Goal: Task Accomplishment & Management: Use online tool/utility

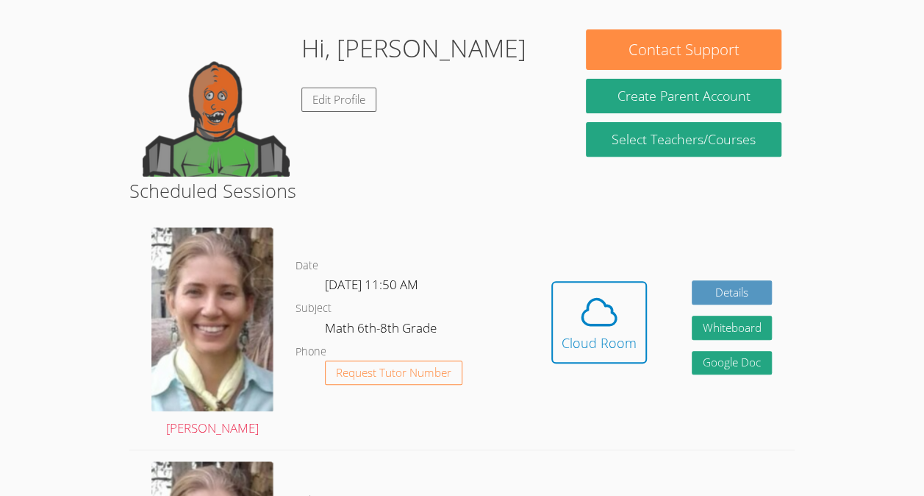
scroll to position [210, 0]
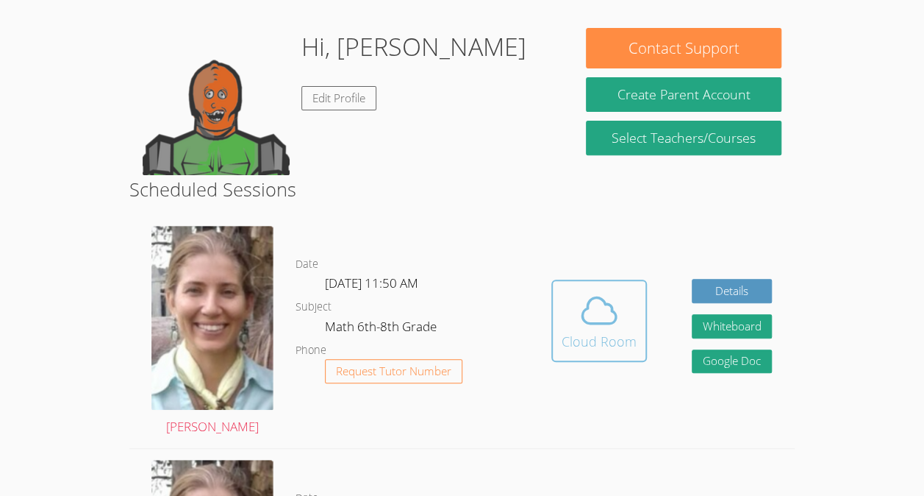
click at [583, 324] on icon at bounding box center [599, 310] width 41 height 41
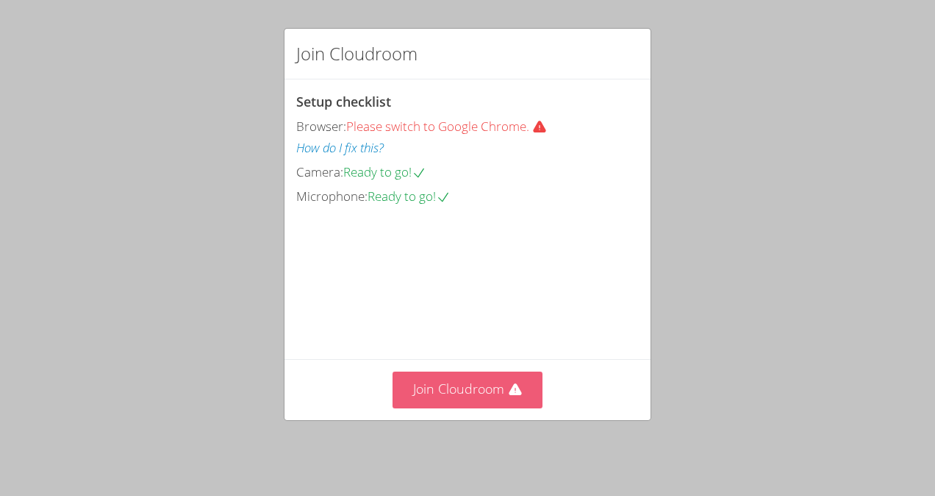
click at [454, 393] on button "Join Cloudroom" at bounding box center [468, 389] width 151 height 36
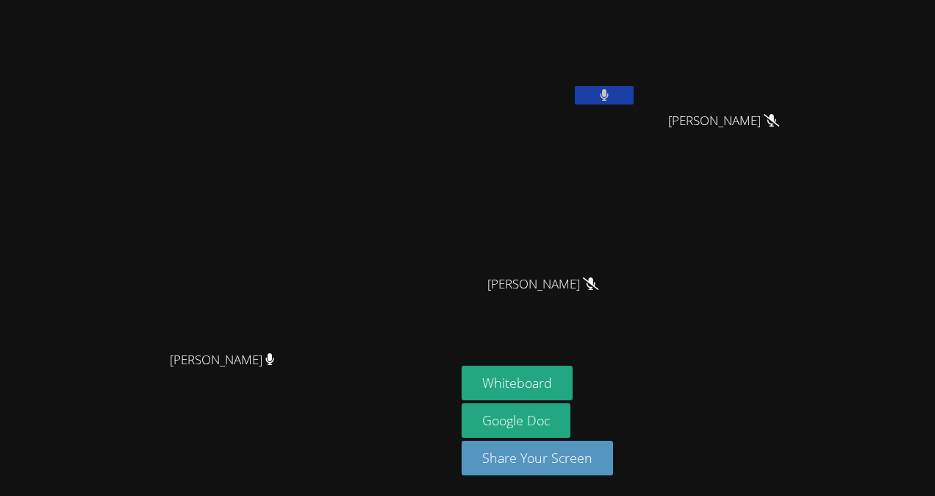
click at [634, 101] on button at bounding box center [604, 95] width 59 height 18
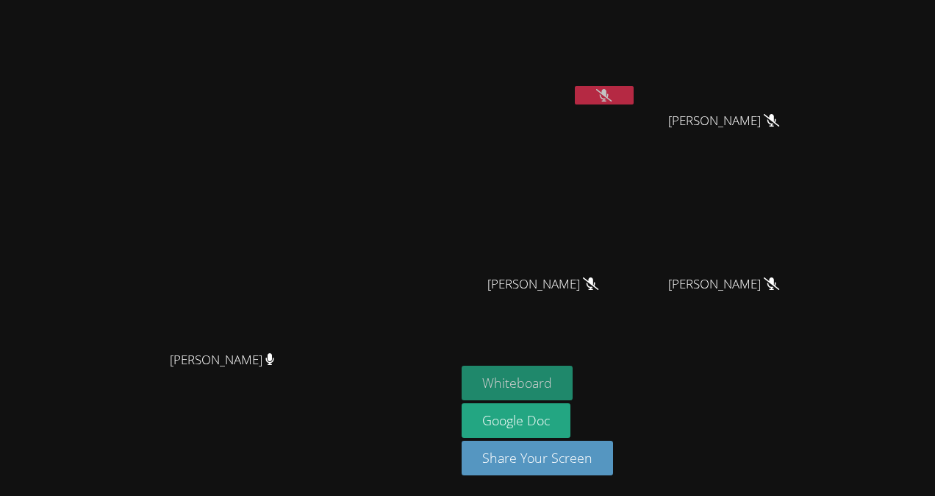
click at [573, 384] on button "Whiteboard" at bounding box center [517, 382] width 111 height 35
click at [323, 25] on div "Diana Andrade Diana Andrade" at bounding box center [228, 248] width 444 height 484
click at [634, 90] on button at bounding box center [604, 95] width 59 height 18
click at [634, 92] on button at bounding box center [604, 95] width 59 height 18
click at [634, 88] on button at bounding box center [604, 95] width 59 height 18
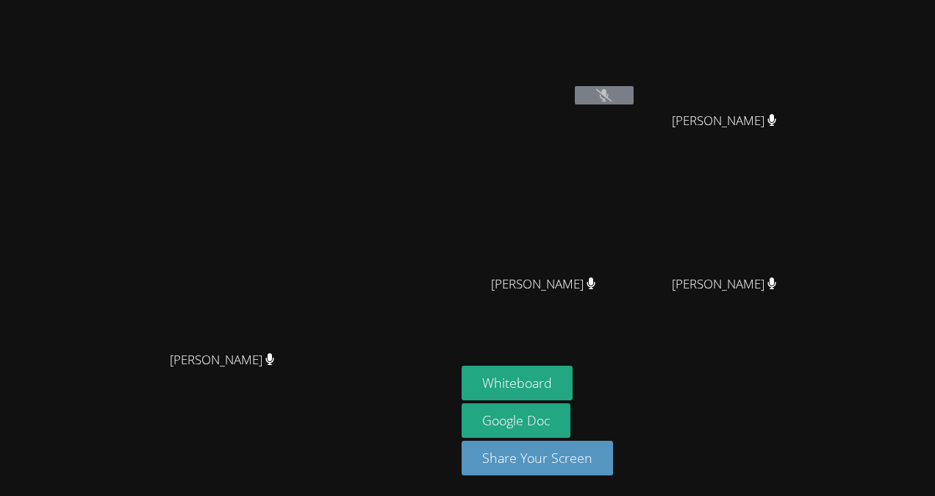
click at [634, 101] on button at bounding box center [604, 95] width 59 height 18
click at [9, 54] on div "Diana Andrade Diana Andrade" at bounding box center [228, 248] width 444 height 484
click at [6, 51] on div "Diana Andrade Diana Andrade" at bounding box center [228, 248] width 444 height 484
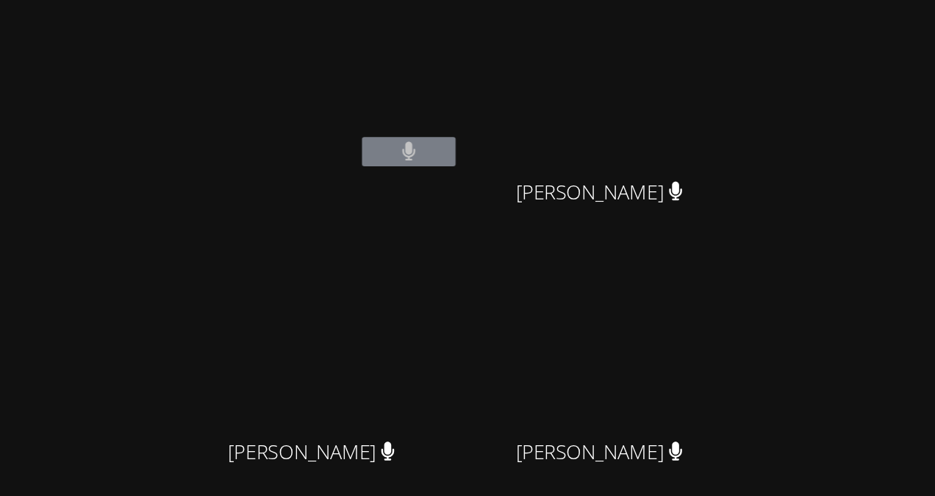
click at [818, 207] on video at bounding box center [730, 218] width 175 height 99
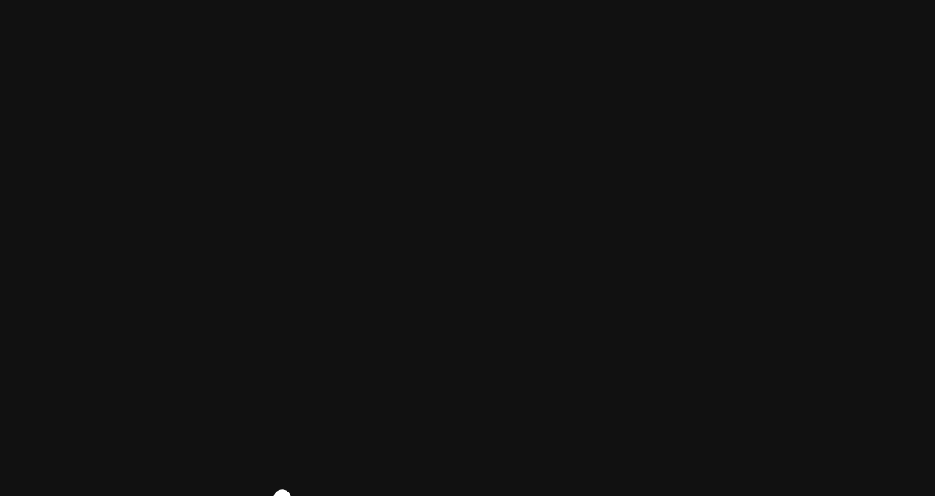
click at [637, 171] on video at bounding box center [549, 218] width 175 height 99
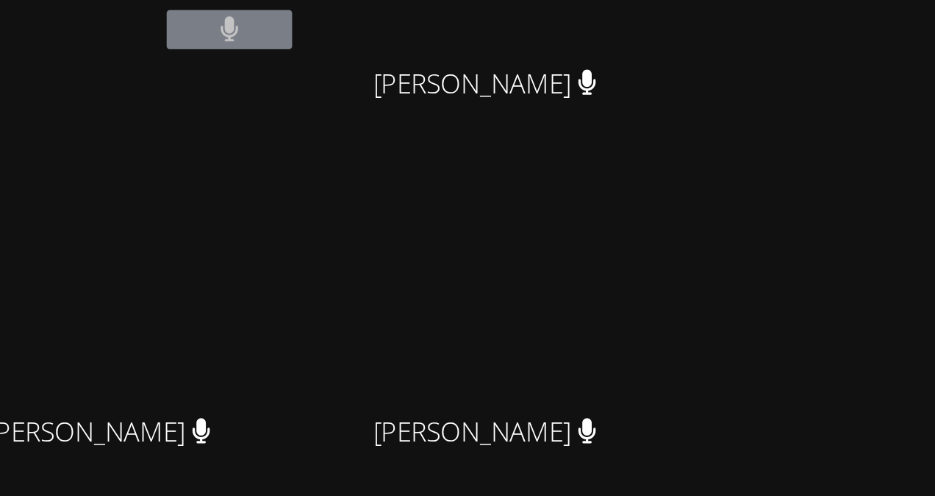
click at [637, 304] on div "Jimena Mena Huezo" at bounding box center [549, 297] width 175 height 59
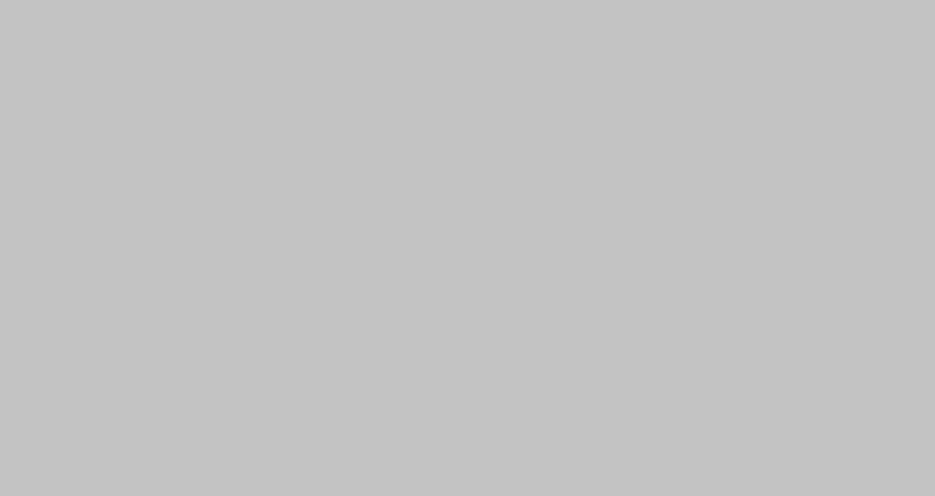
click at [799, 190] on div "How is your session going? Don't Understand Kinda Understand Completely Underst…" at bounding box center [467, 248] width 935 height 496
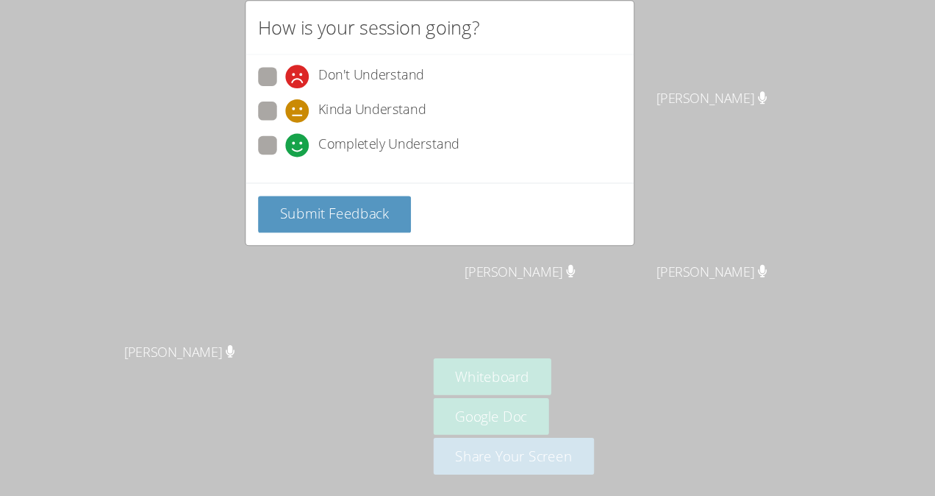
click at [322, 176] on span at bounding box center [322, 176] width 0 height 0
click at [322, 158] on input "Completely Understand" at bounding box center [328, 162] width 12 height 12
radio input "true"
click at [321, 224] on span "Submit Feedback" at bounding box center [368, 229] width 103 height 18
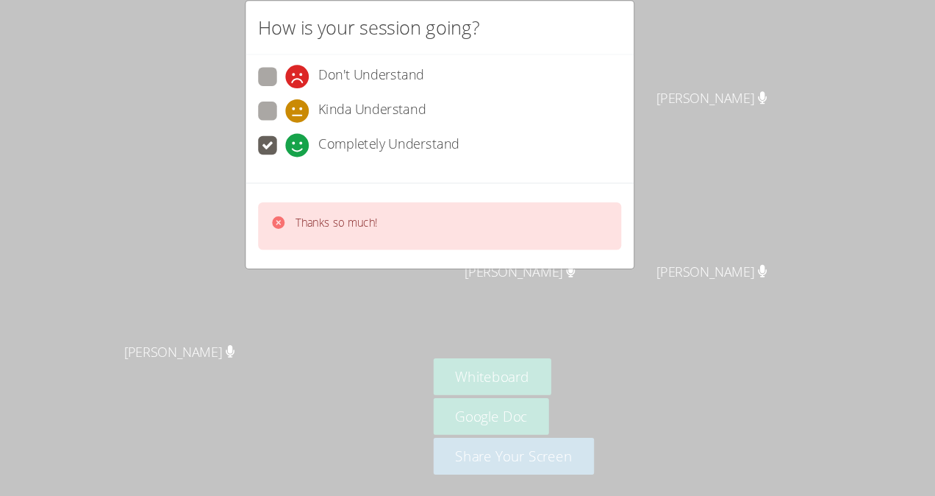
click at [291, 283] on div "How is your session going? Don't Understand Kinda Understand Completely Underst…" at bounding box center [467, 248] width 935 height 496
click at [309, 315] on div "How is your session going? Don't Understand Kinda Understand Completely Underst…" at bounding box center [467, 248] width 935 height 496
click at [279, 307] on div "How is your session going? Don't Understand Kinda Understand Completely Underst…" at bounding box center [467, 248] width 935 height 496
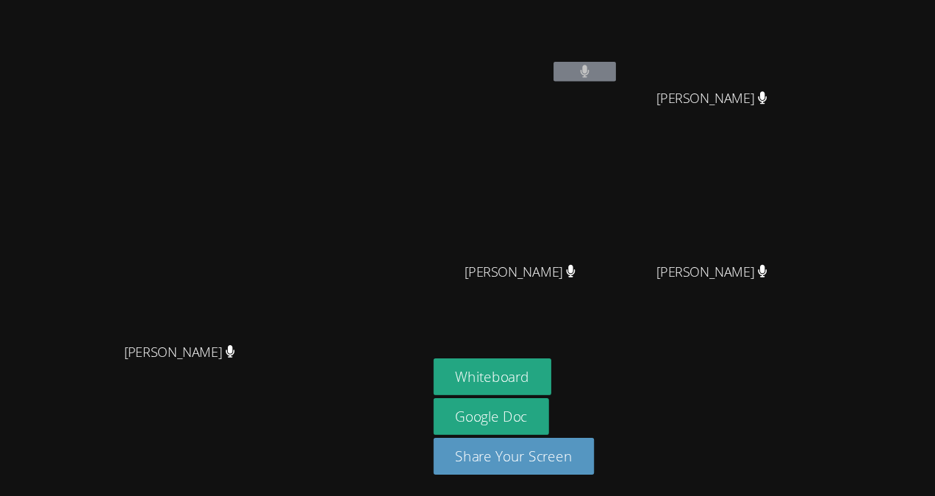
click at [333, 247] on video at bounding box center [228, 218] width 221 height 250
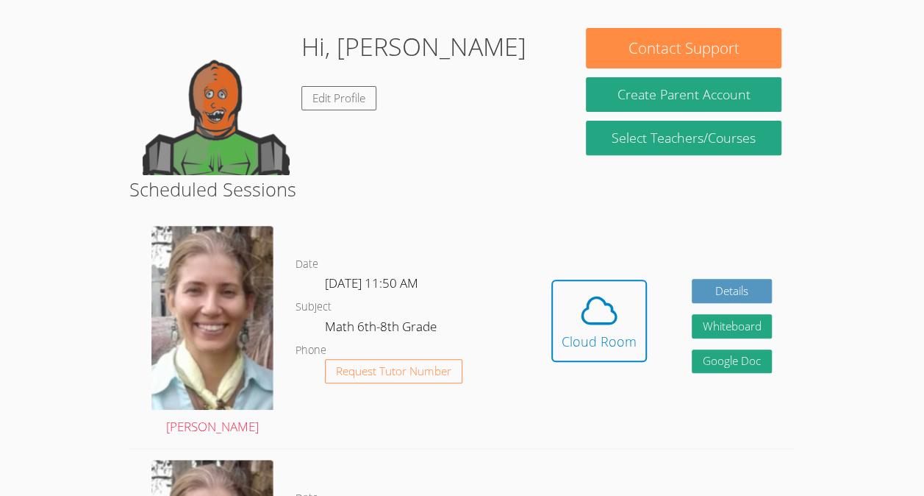
scroll to position [210, 0]
